Goal: Find specific page/section: Find specific page/section

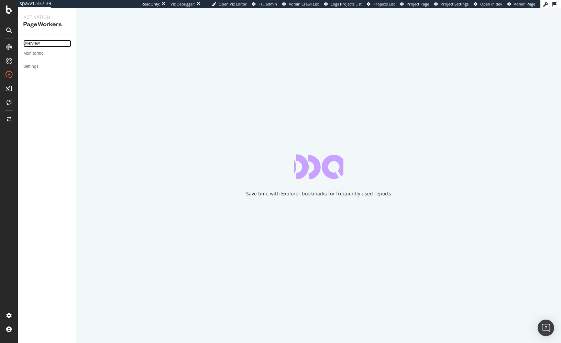
click at [40, 43] on link "Overview" at bounding box center [47, 43] width 48 height 7
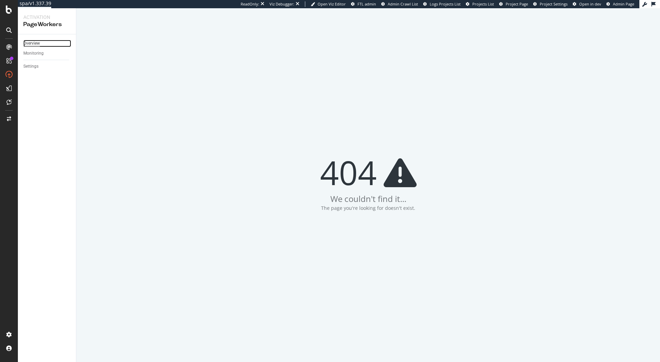
click at [34, 43] on div "Overview" at bounding box center [31, 43] width 17 height 7
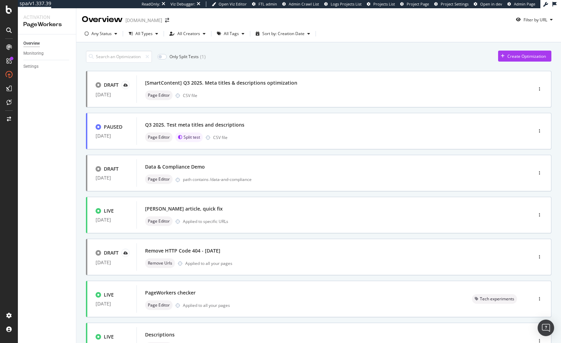
click at [256, 60] on div "Only Split Tests ( 1 ) Create Optimization" at bounding box center [318, 57] width 465 height 12
click at [8, 14] on div at bounding box center [9, 171] width 18 height 343
click at [7, 10] on icon at bounding box center [9, 10] width 6 height 8
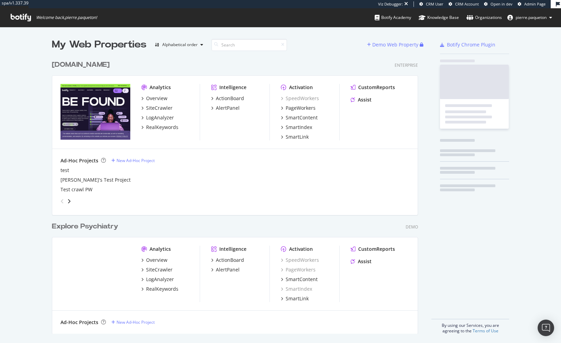
scroll to position [282, 372]
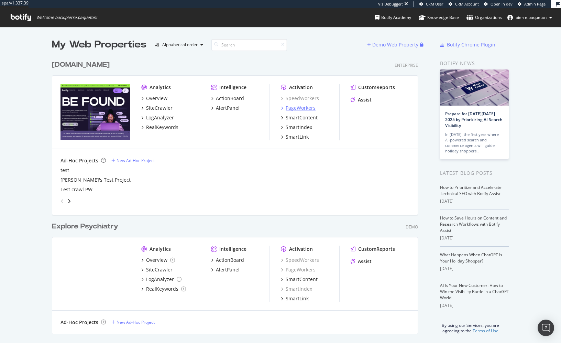
click at [310, 106] on div "PageWorkers" at bounding box center [301, 108] width 30 height 7
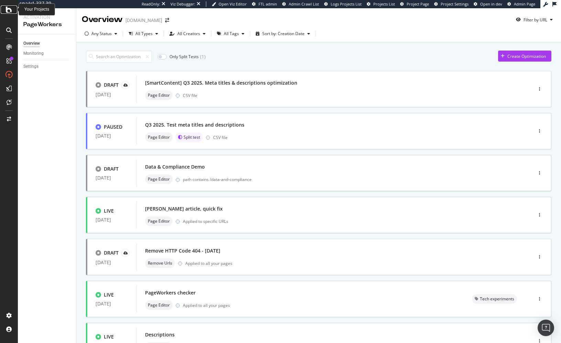
click at [8, 10] on icon at bounding box center [9, 10] width 6 height 8
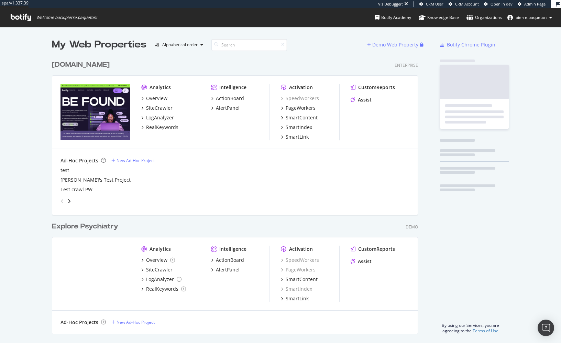
scroll to position [282, 372]
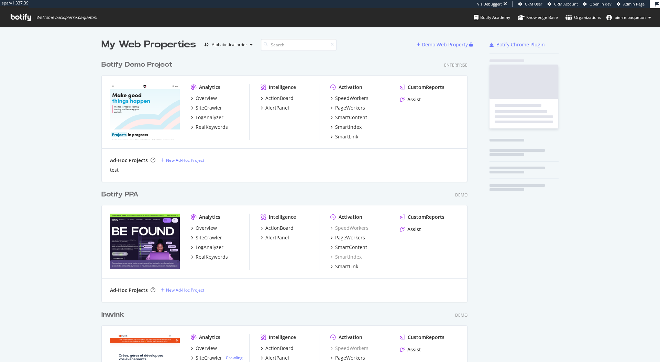
scroll to position [611, 372]
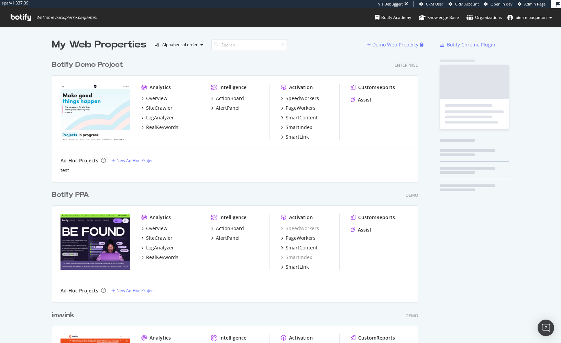
scroll to position [611, 372]
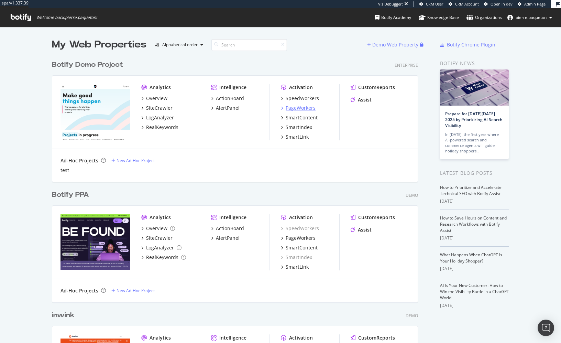
click at [299, 105] on div "PageWorkers" at bounding box center [301, 108] width 30 height 7
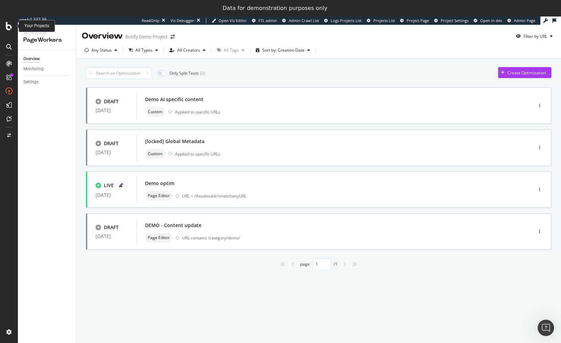
click at [5, 25] on div at bounding box center [9, 26] width 17 height 8
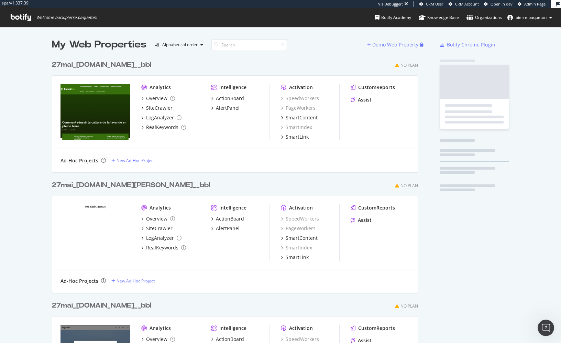
scroll to position [5947, 372]
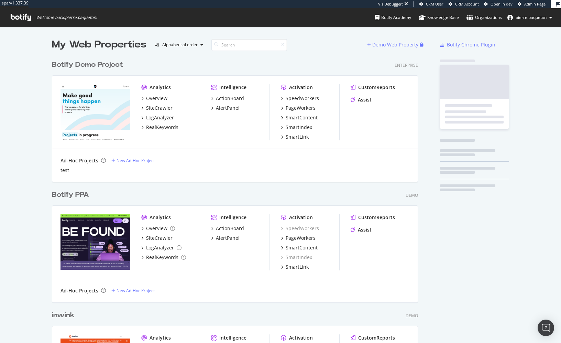
scroll to position [611, 372]
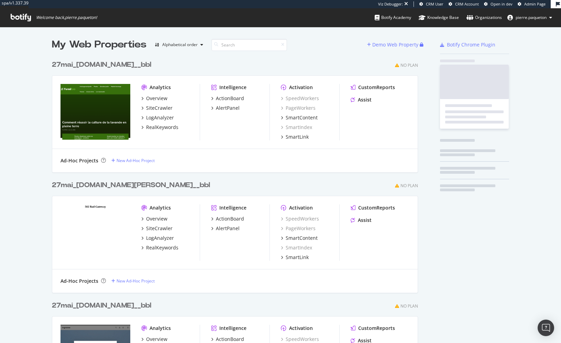
scroll to position [6123, 372]
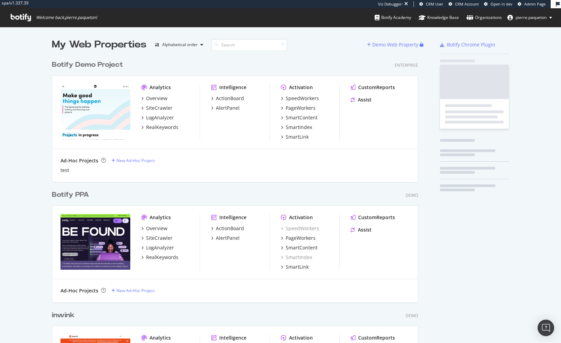
scroll to position [611, 372]
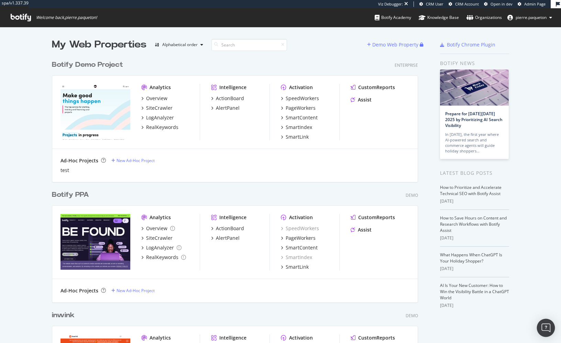
click at [544, 326] on img "Open Intercom Messenger" at bounding box center [545, 327] width 9 height 9
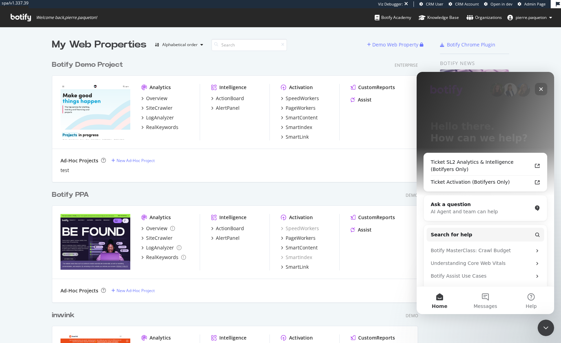
scroll to position [80, 0]
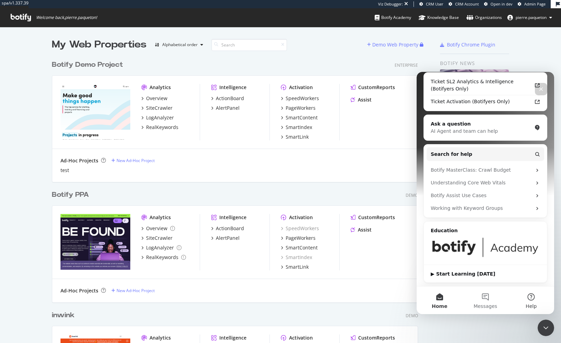
click at [530, 299] on button "Help" at bounding box center [531, 300] width 46 height 28
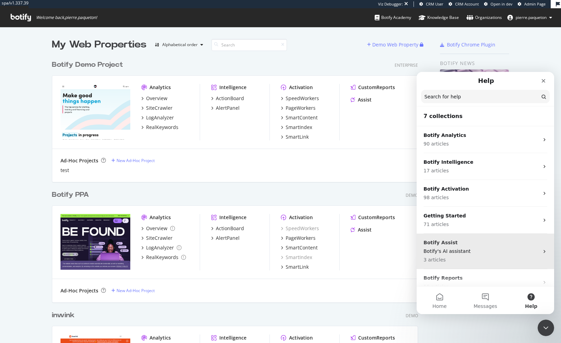
scroll to position [36, 0]
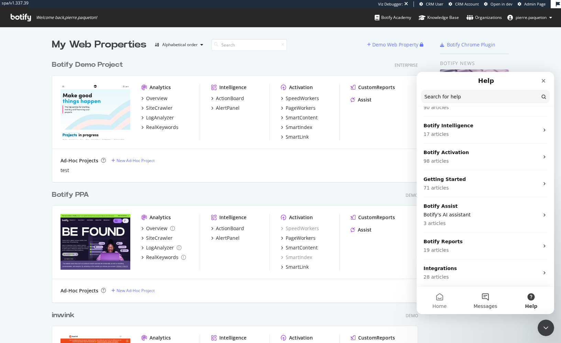
click at [484, 304] on span "Messages" at bounding box center [486, 306] width 24 height 5
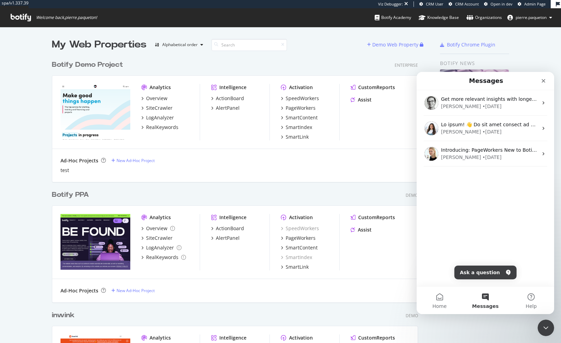
click at [544, 80] on icon "Close" at bounding box center [544, 81] width 4 height 4
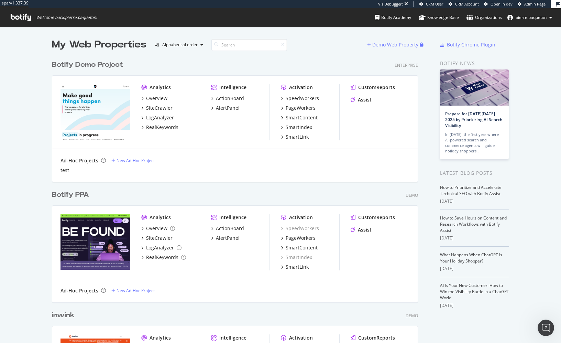
scroll to position [0, 0]
